Goal: Task Accomplishment & Management: Use online tool/utility

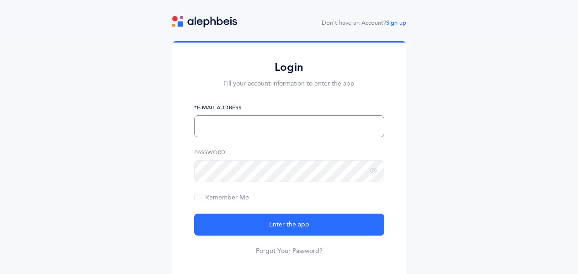
click at [236, 128] on input "text" at bounding box center [289, 126] width 190 height 22
click at [222, 123] on input "text" at bounding box center [289, 126] width 190 height 22
type input "ן"
click at [198, 197] on span "Remember Me" at bounding box center [221, 197] width 55 height 7
click at [0, 0] on input "Remember Me" at bounding box center [0, 0] width 0 height 0
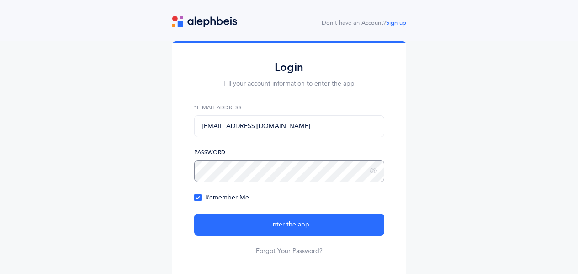
click at [194, 214] on button "Enter the app" at bounding box center [289, 225] width 190 height 22
click at [300, 126] on input "[EMAIL_ADDRESS][DOMAIN_NAME]" at bounding box center [289, 126] width 190 height 22
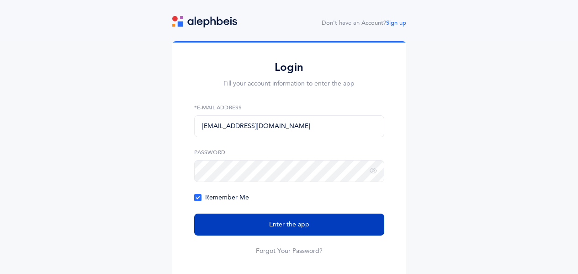
click at [268, 224] on button "Enter the app" at bounding box center [289, 225] width 190 height 22
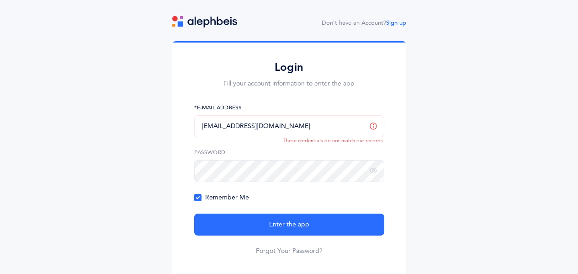
click at [277, 127] on input "iris_aharon@yahoo.com" at bounding box center [289, 126] width 190 height 22
drag, startPoint x: 272, startPoint y: 126, endPoint x: 173, endPoint y: 120, distance: 99.8
click at [175, 121] on div "Login Fill your account information to enter the app iris_aharon@yahoo.com *E-M…" at bounding box center [289, 159] width 234 height 236
type input "[EMAIL_ADDRESS][DOMAIN_NAME]"
click at [296, 251] on link "Forgot Your Password?" at bounding box center [289, 250] width 67 height 9
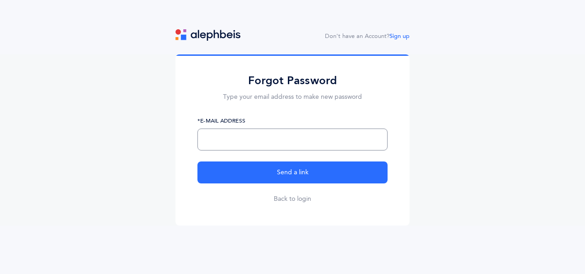
click at [233, 135] on input "text" at bounding box center [293, 139] width 190 height 22
type input "[EMAIL_ADDRESS][DOMAIN_NAME]"
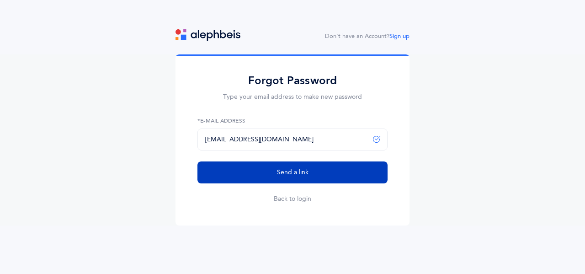
click at [280, 173] on span "Send a link" at bounding box center [293, 173] width 32 height 10
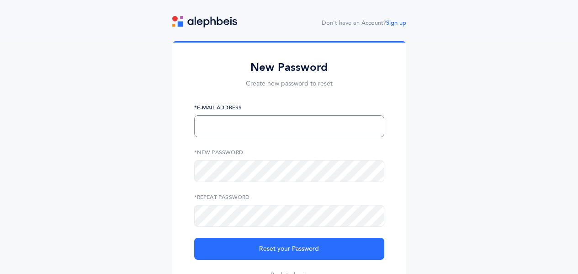
click at [216, 128] on input "text" at bounding box center [289, 126] width 190 height 22
type input "[EMAIL_ADDRESS][DOMAIN_NAME]"
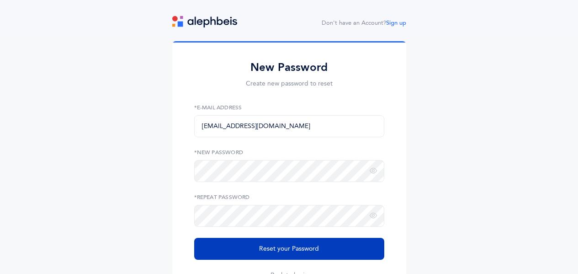
click at [314, 250] on span "Reset your Password" at bounding box center [289, 249] width 60 height 10
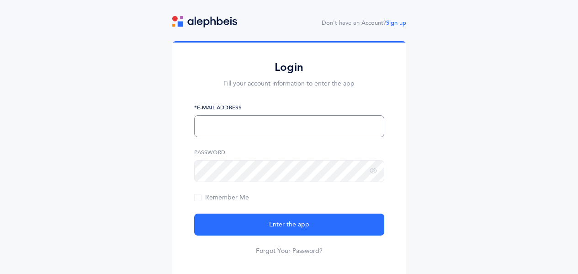
click at [219, 123] on input "text" at bounding box center [289, 126] width 190 height 22
type input "[EMAIL_ADDRESS][DOMAIN_NAME]"
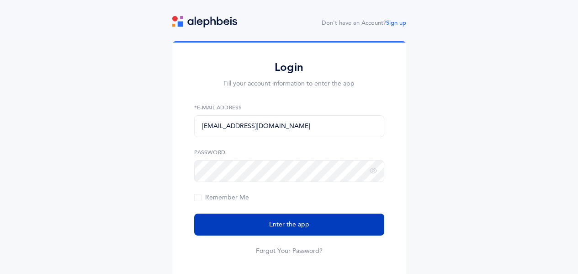
click at [284, 222] on span "Enter the app" at bounding box center [289, 225] width 40 height 10
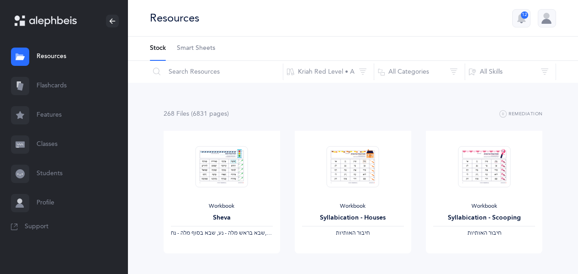
click at [202, 50] on span "Smart Sheets" at bounding box center [196, 48] width 38 height 9
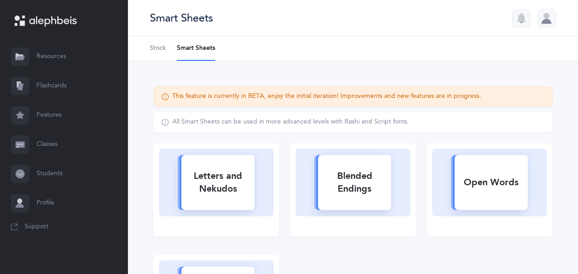
drag, startPoint x: 0, startPoint y: 0, endPoint x: 155, endPoint y: 49, distance: 162.5
click at [155, 49] on span "Stock" at bounding box center [158, 48] width 16 height 9
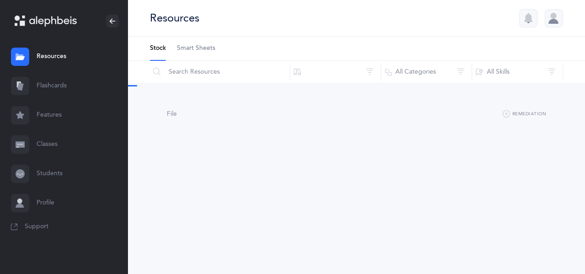
click at [53, 141] on link "Classes" at bounding box center [64, 144] width 128 height 29
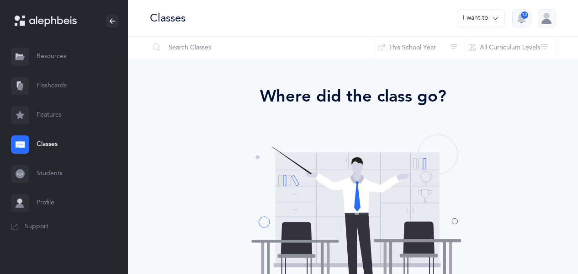
click at [63, 87] on link "Flashcards" at bounding box center [64, 85] width 128 height 29
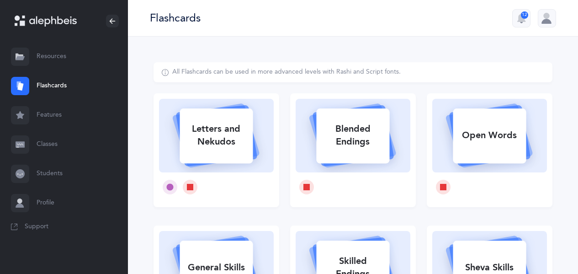
click at [221, 141] on div "Letters and Nekudos" at bounding box center [216, 135] width 73 height 37
select select
select select "single"
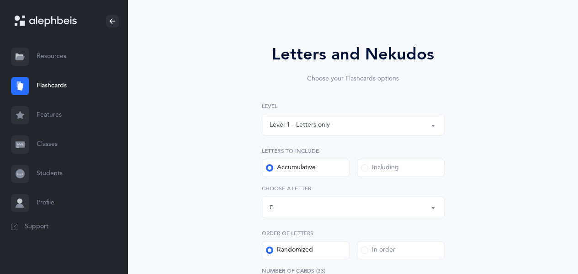
scroll to position [91, 0]
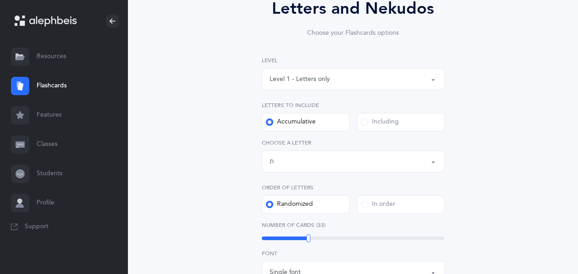
click at [433, 162] on button "Letters up until: ת" at bounding box center [353, 161] width 183 height 22
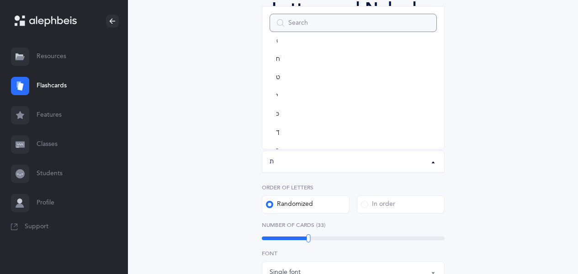
scroll to position [0, 0]
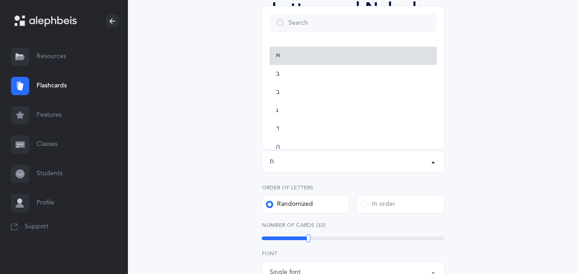
drag, startPoint x: 280, startPoint y: 53, endPoint x: 288, endPoint y: 84, distance: 32.5
click at [280, 53] on span "א" at bounding box center [278, 56] width 4 height 8
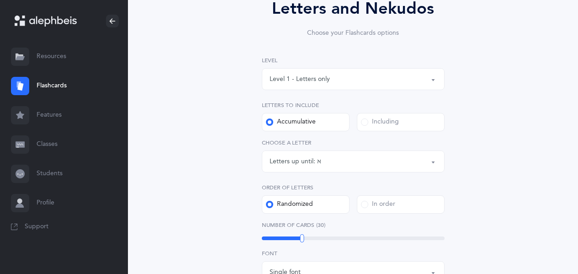
click at [438, 160] on button "Letters up until: א" at bounding box center [353, 161] width 183 height 22
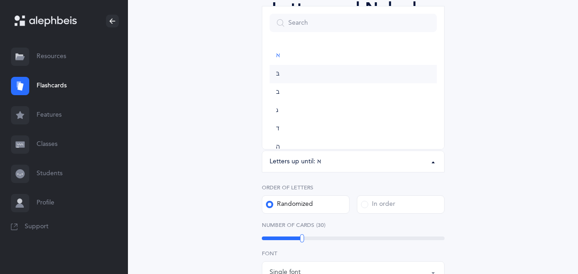
click at [285, 71] on link "בּ" at bounding box center [353, 74] width 167 height 18
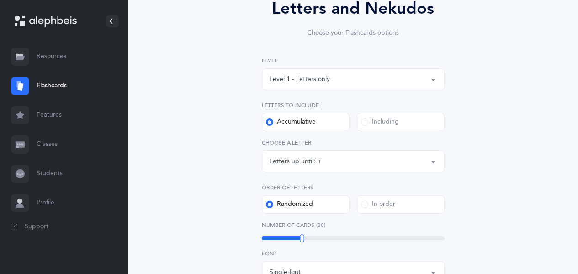
click at [430, 161] on button "Letters up until: בּ" at bounding box center [353, 161] width 183 height 22
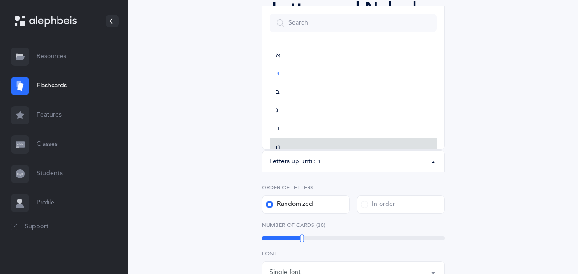
click at [280, 143] on span "ה" at bounding box center [278, 147] width 4 height 8
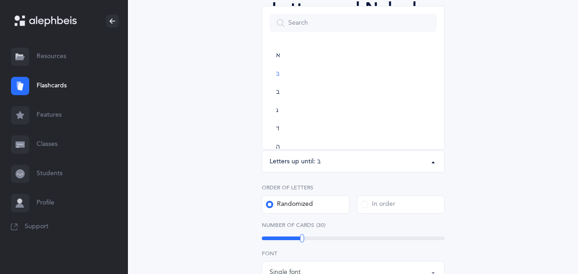
select select "5"
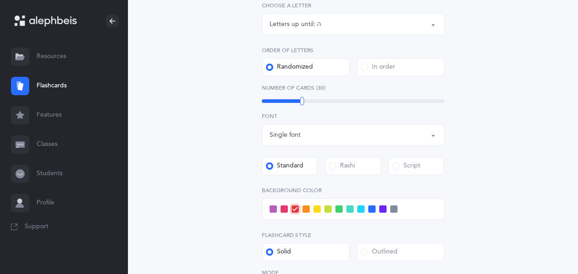
scroll to position [320, 0]
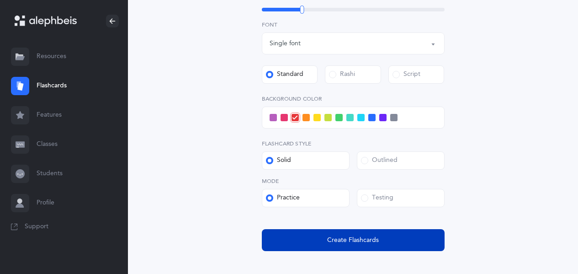
click at [330, 241] on span "Create Flashcards" at bounding box center [353, 240] width 52 height 10
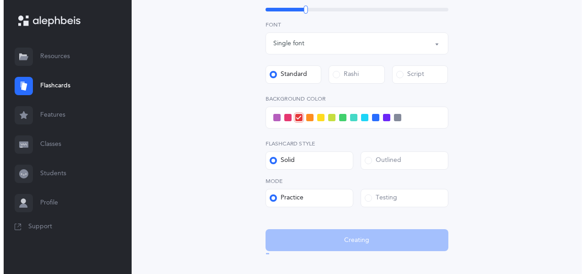
scroll to position [0, 0]
